Goal: Information Seeking & Learning: Understand process/instructions

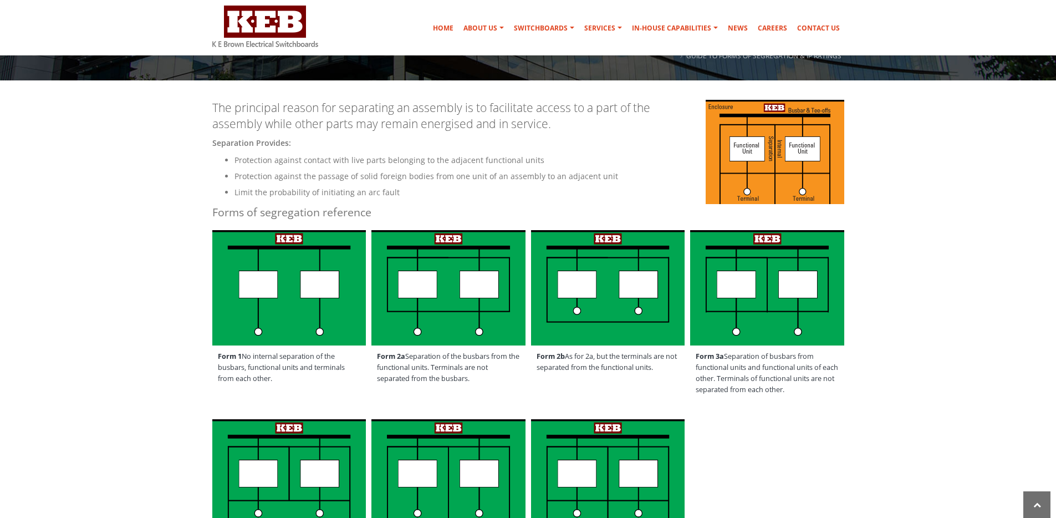
scroll to position [173, 0]
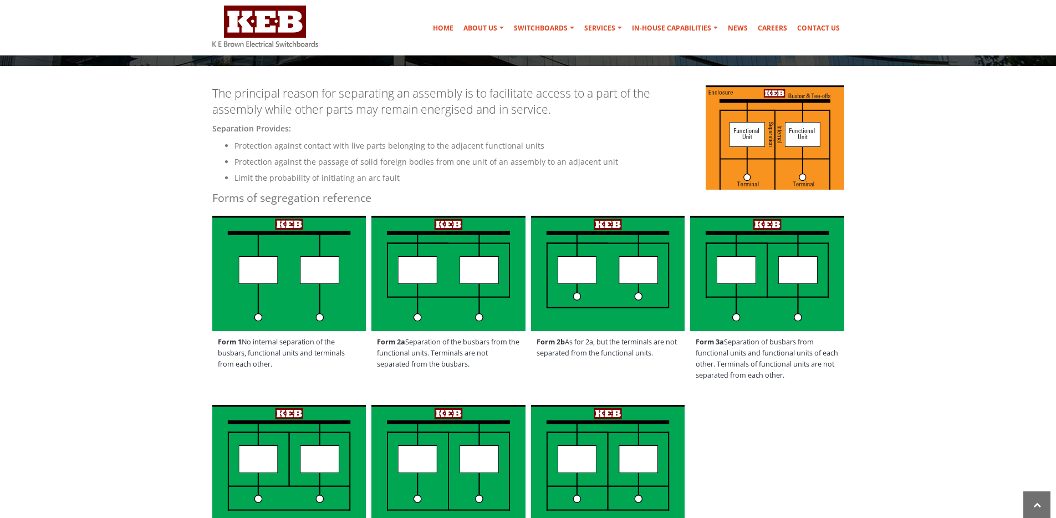
click at [628, 371] on div "Form 1 No internal separation of the busbars, functional units and terminals fr…" at bounding box center [528, 303] width 649 height 181
click at [669, 361] on span "Form 2b As for 2a, but the terminals are not separated from the functional unit…" at bounding box center [608, 347] width 154 height 33
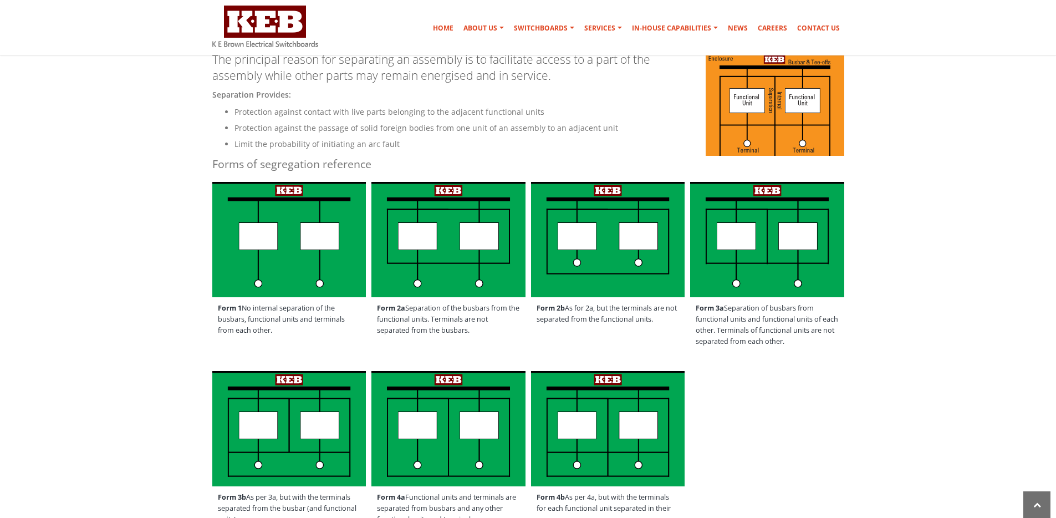
scroll to position [294, 0]
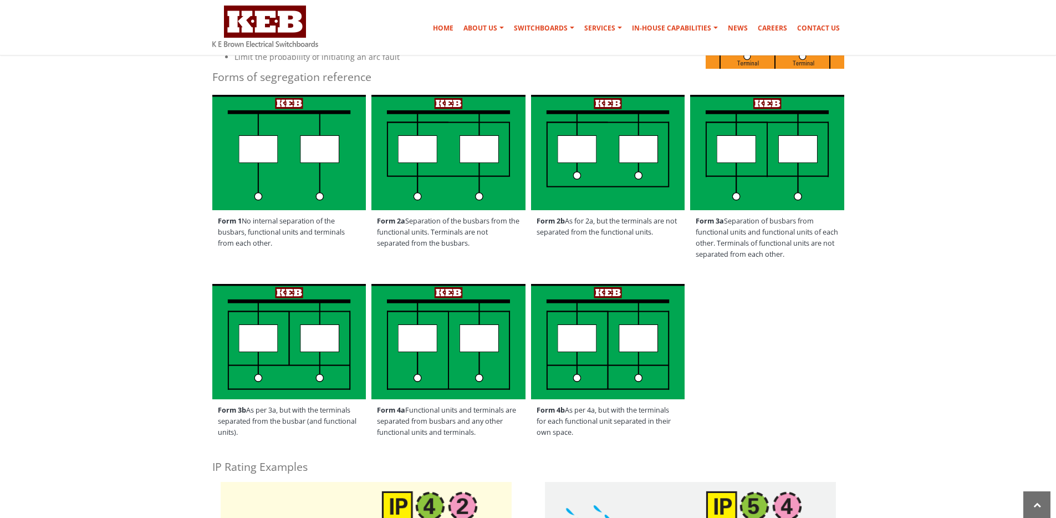
click at [571, 247] on div "Form 2b As for 2a, but the terminals are not separated from the functional unit…" at bounding box center [608, 171] width 160 height 159
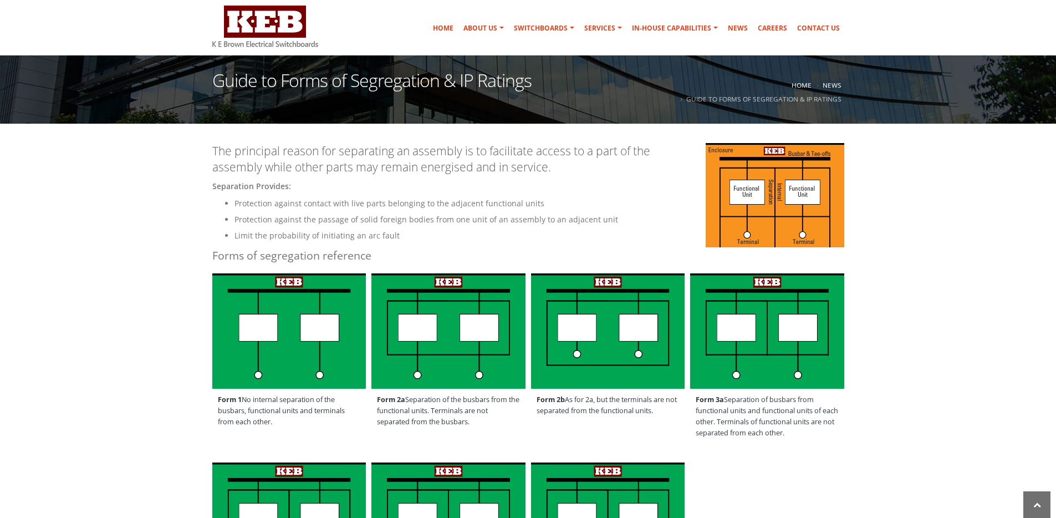
click at [749, 238] on img at bounding box center [775, 195] width 139 height 104
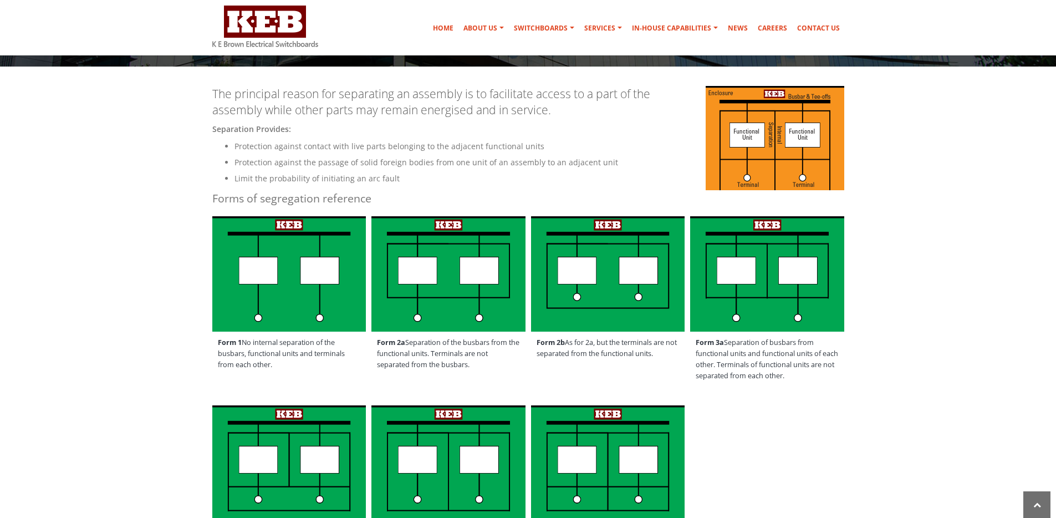
scroll to position [180, 0]
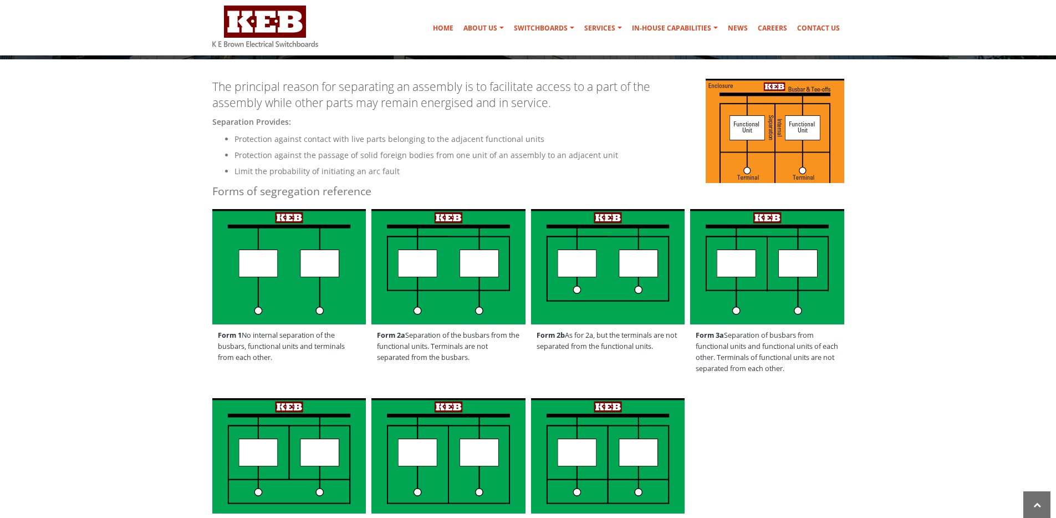
click at [791, 157] on img at bounding box center [775, 131] width 139 height 104
click at [790, 158] on img at bounding box center [775, 131] width 139 height 104
